Goal: Find specific page/section: Find specific page/section

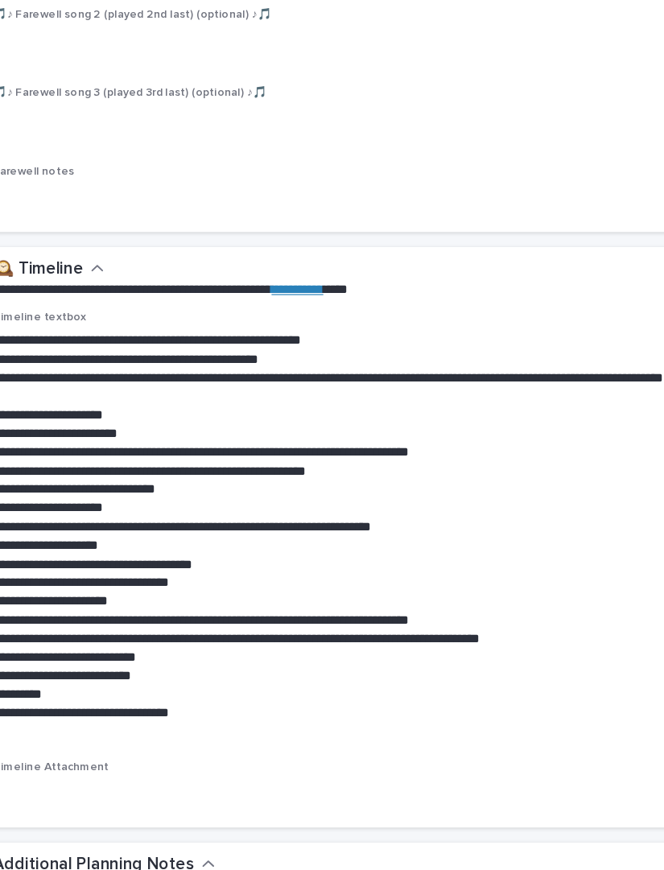
scroll to position [4773, 0]
